Goal: Check status: Check status

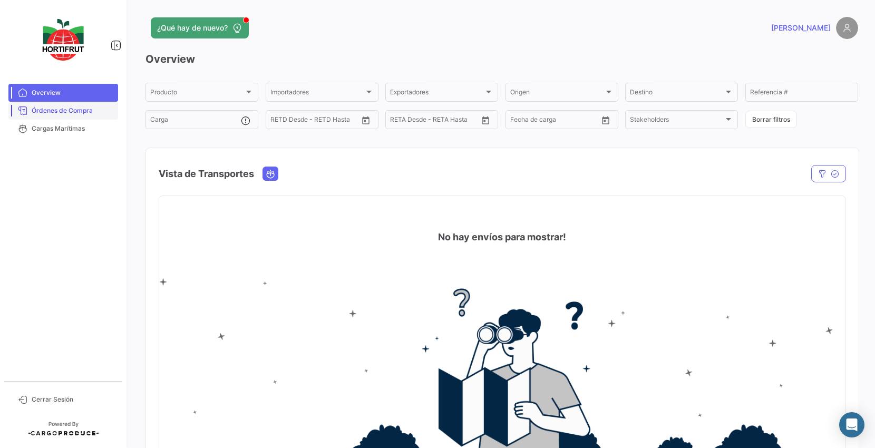
click at [84, 111] on span "Órdenes de Compra" at bounding box center [73, 110] width 82 height 9
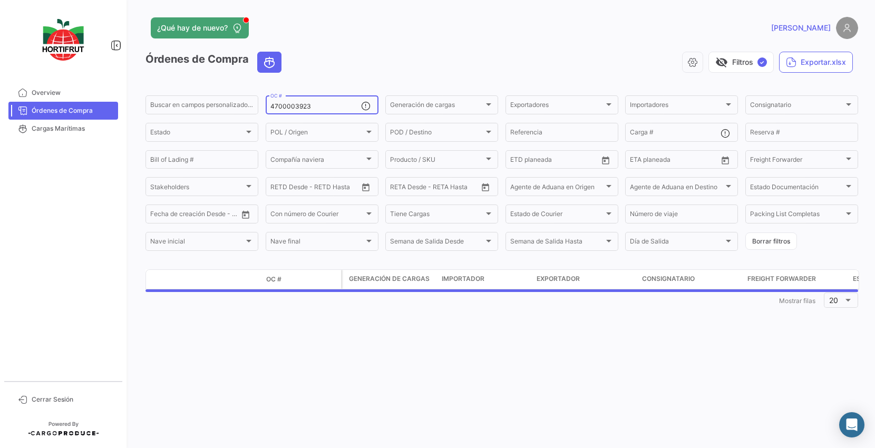
drag, startPoint x: 334, startPoint y: 109, endPoint x: 232, endPoint y: 114, distance: 102.5
click at [0, 0] on div "Buscar en campos personalizados... 4700003923 OC # Generación de cargas Generac…" at bounding box center [0, 0] width 0 height 0
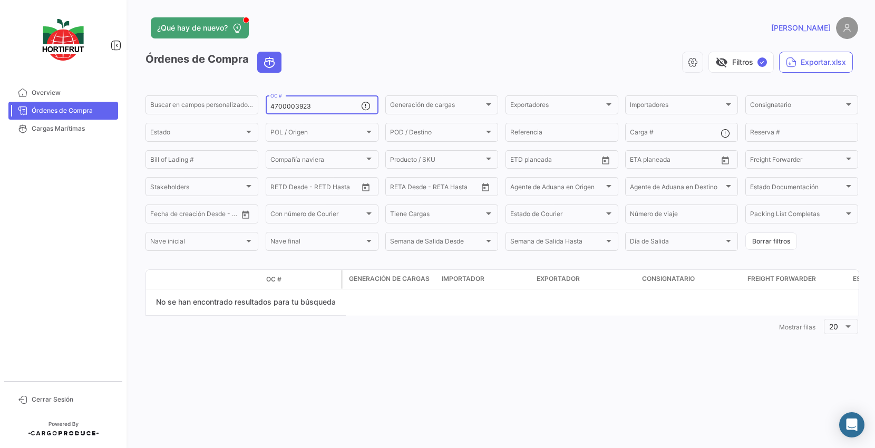
paste input "575"
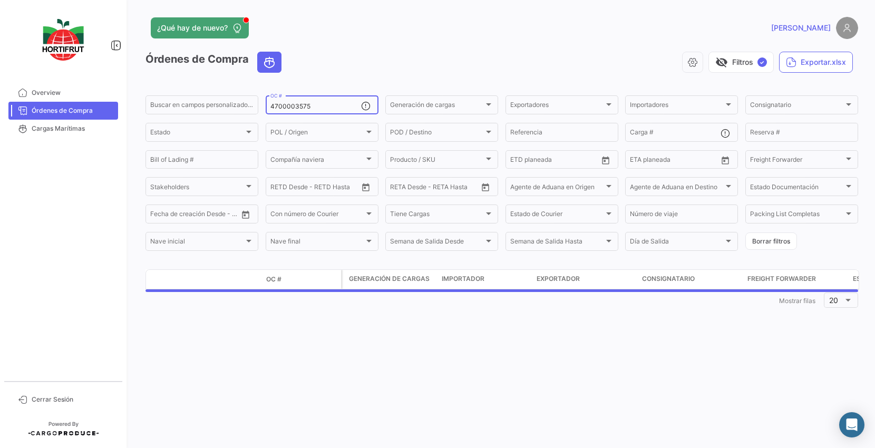
type input "4700003575"
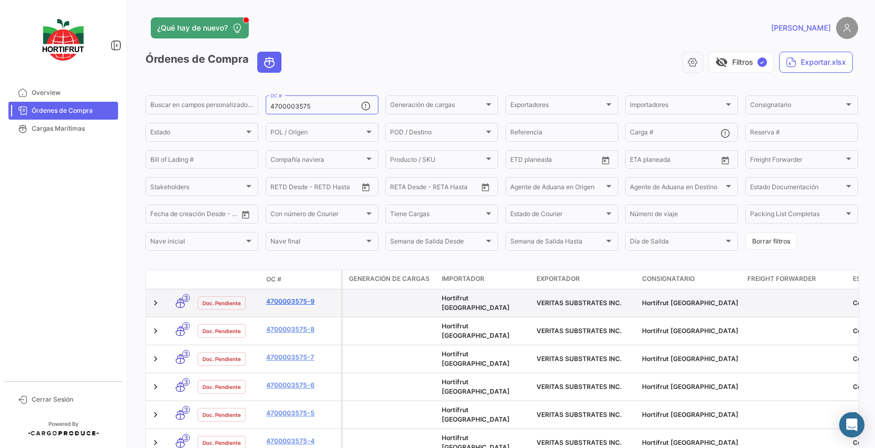
click at [302, 301] on link "4700003575-9" at bounding box center [301, 301] width 71 height 9
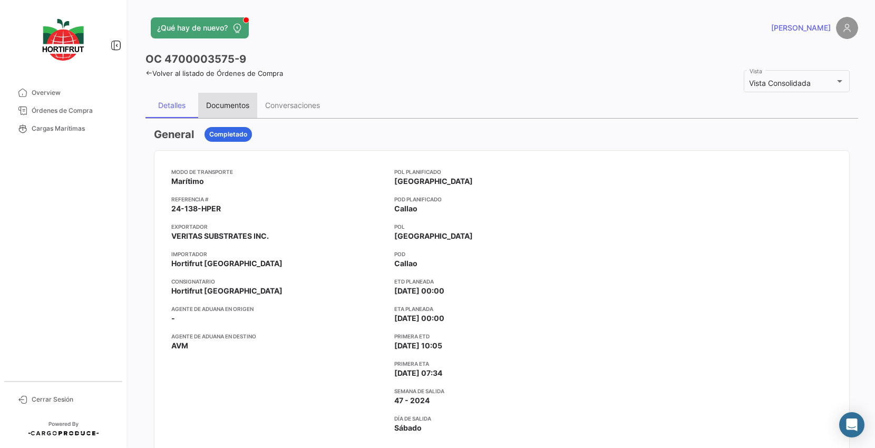
click at [235, 103] on div "Documentos" at bounding box center [227, 105] width 43 height 9
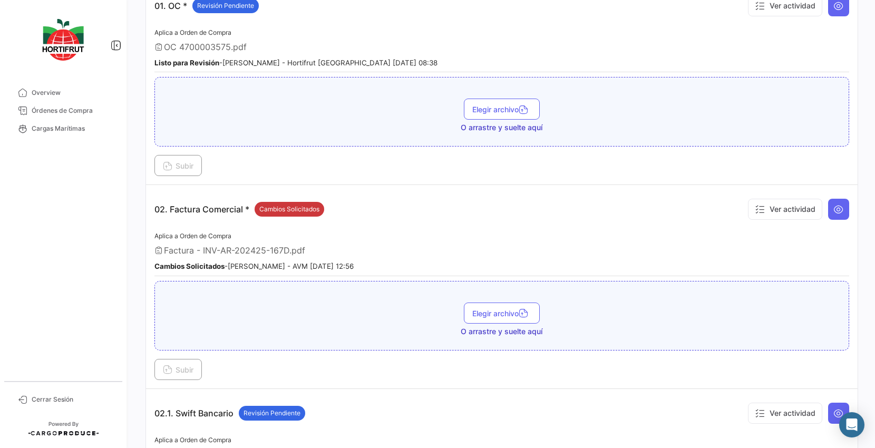
scroll to position [117, 0]
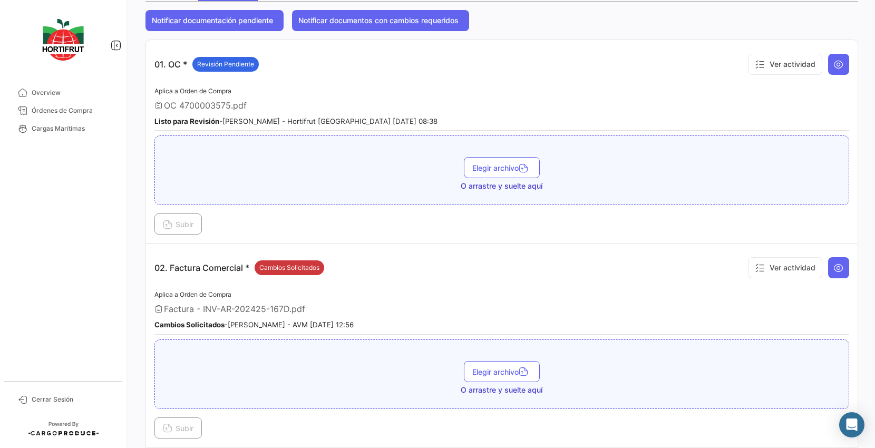
click at [223, 104] on span "OC 4700003575.pdf" at bounding box center [205, 105] width 83 height 11
click at [834, 60] on icon at bounding box center [839, 64] width 11 height 11
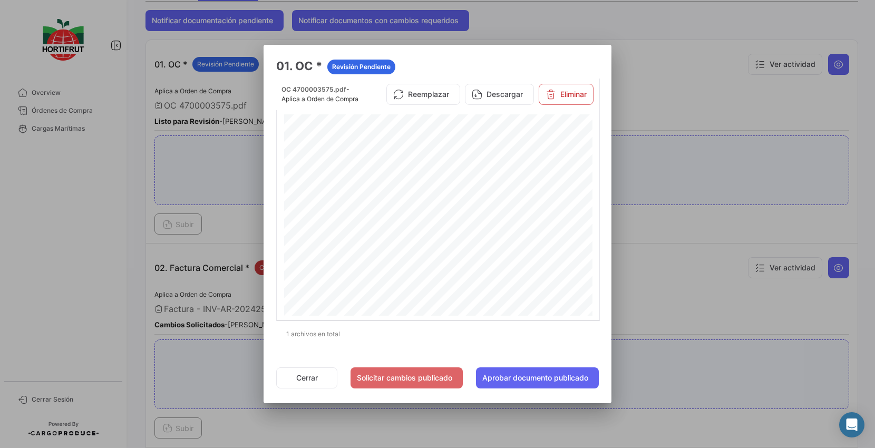
click at [670, 65] on div at bounding box center [437, 224] width 875 height 448
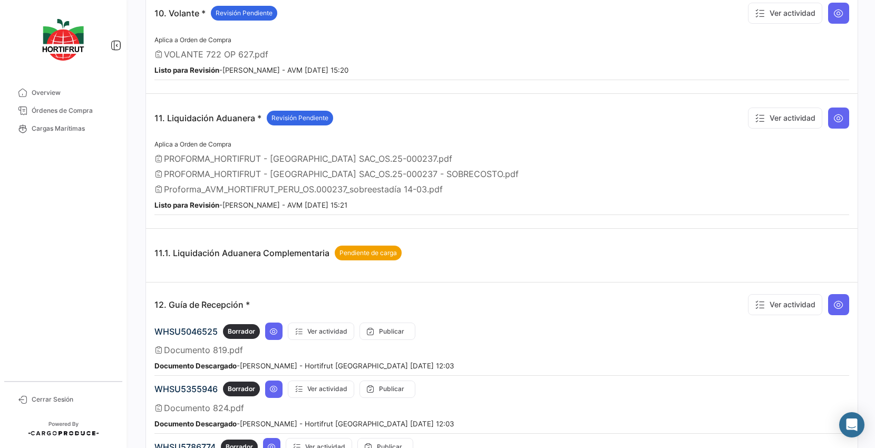
scroll to position [2637, 0]
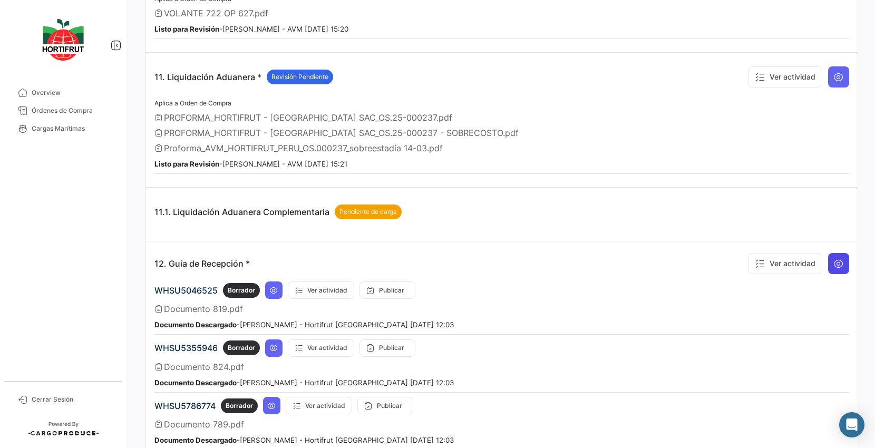
click at [840, 253] on button at bounding box center [838, 263] width 21 height 21
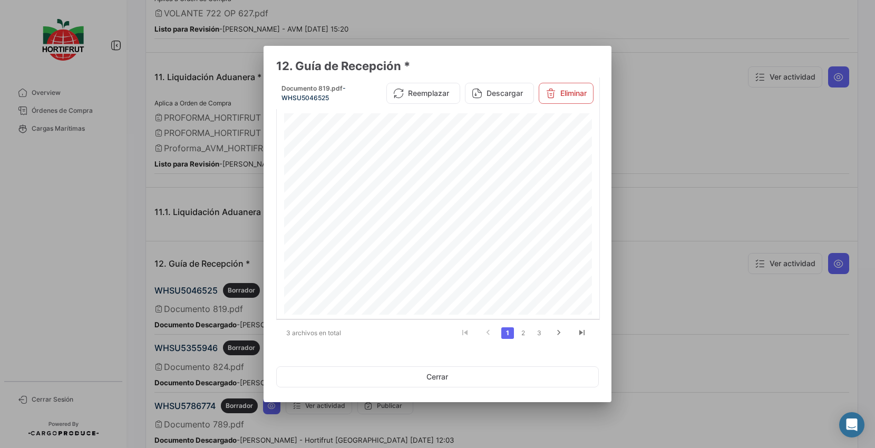
click at [658, 126] on div at bounding box center [437, 224] width 875 height 448
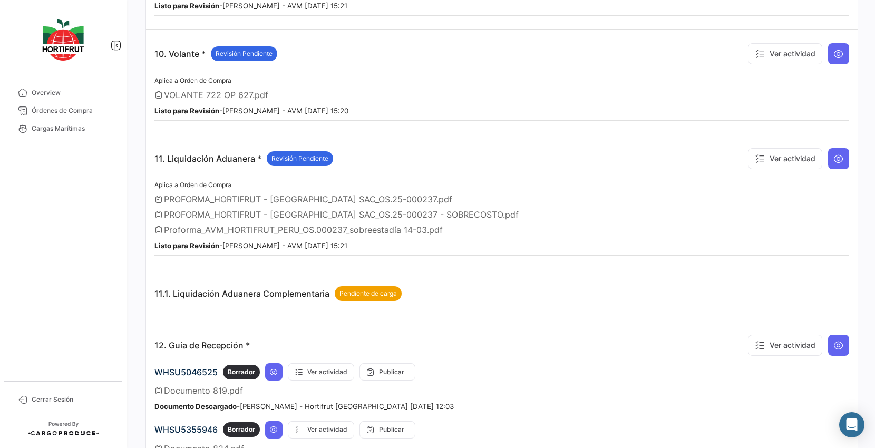
scroll to position [2519, 0]
